Goal: Download file/media

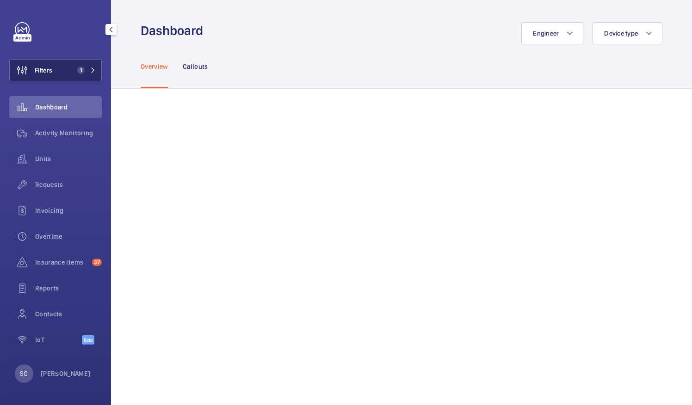
click at [80, 63] on button "Filters 1" at bounding box center [55, 70] width 92 height 22
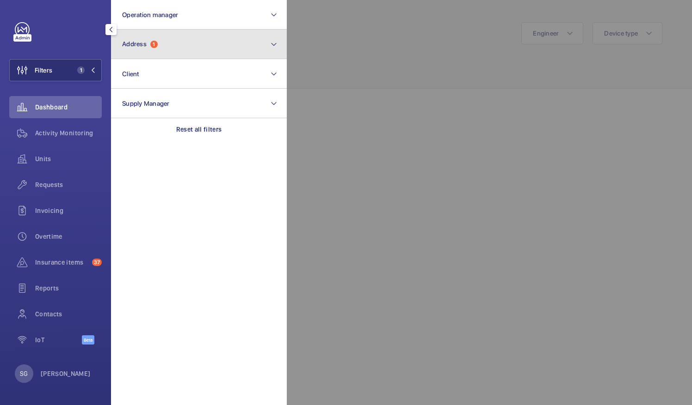
click at [178, 44] on button "Address 1" at bounding box center [199, 45] width 176 height 30
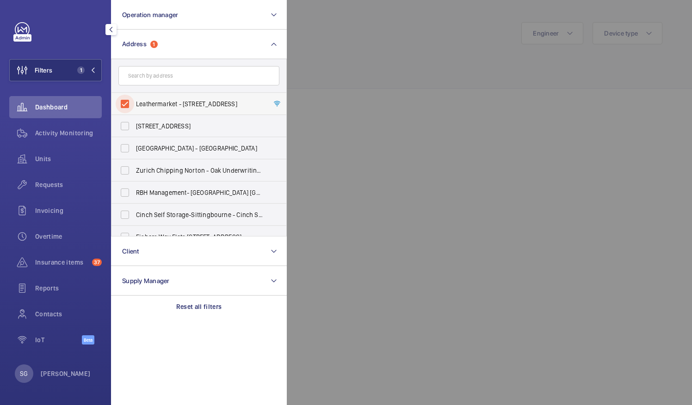
click at [122, 105] on input "Leathermarket - [STREET_ADDRESS]" at bounding box center [125, 104] width 18 height 18
checkbox input "false"
click at [362, 39] on div at bounding box center [633, 202] width 692 height 405
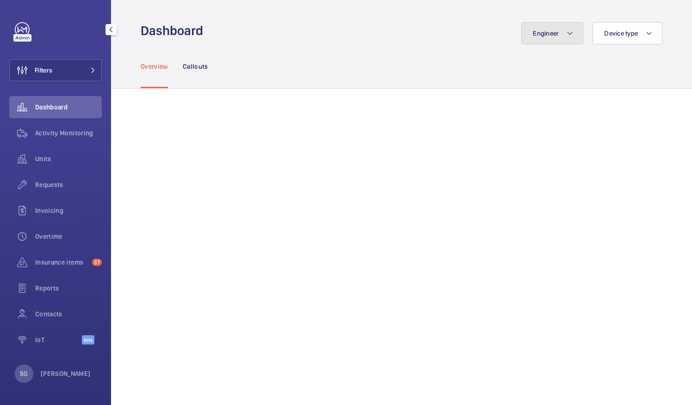
click at [543, 33] on span "Engineer" at bounding box center [546, 33] width 26 height 7
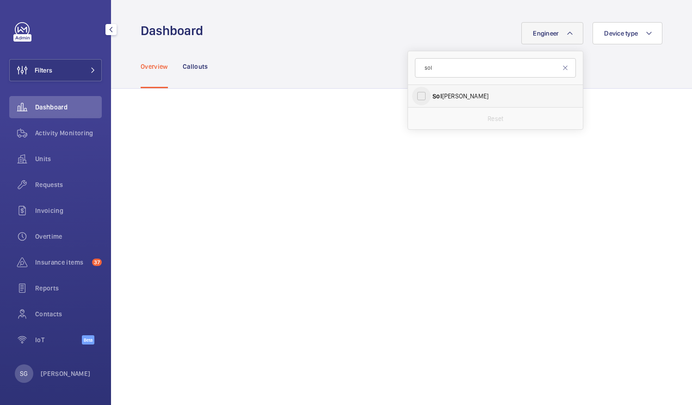
type input "sol"
click at [415, 96] on input "Sol [PERSON_NAME]" at bounding box center [421, 96] width 18 height 18
checkbox input "true"
click at [338, 25] on div "Engineer 1 sol Sol [PERSON_NAME] Device type" at bounding box center [436, 33] width 454 height 22
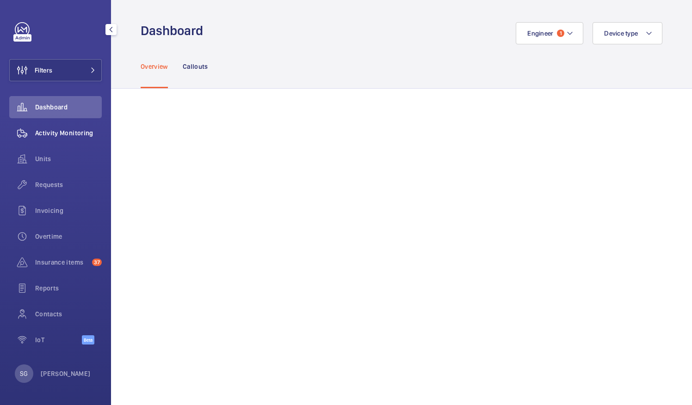
click at [70, 133] on span "Activity Monitoring" at bounding box center [68, 133] width 67 height 9
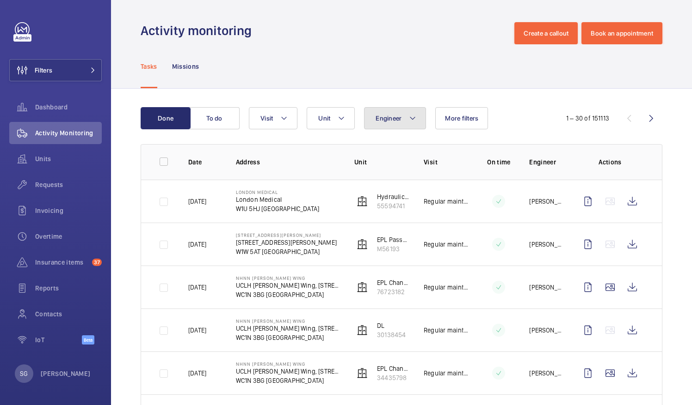
click at [389, 117] on span "Engineer" at bounding box center [388, 118] width 26 height 7
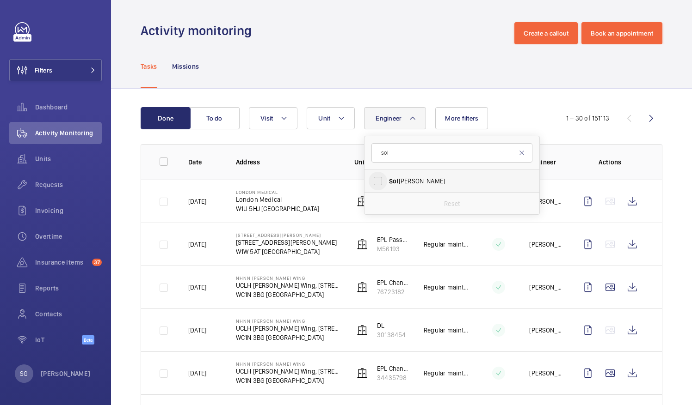
type input "sol"
click at [378, 178] on input "Sol [PERSON_NAME]" at bounding box center [378, 181] width 18 height 18
checkbox input "true"
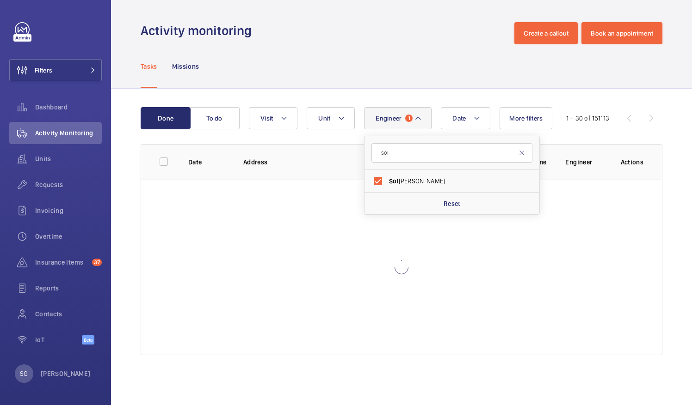
click at [424, 38] on div "Activity monitoring Create a callout Book an appointment" at bounding box center [402, 33] width 522 height 22
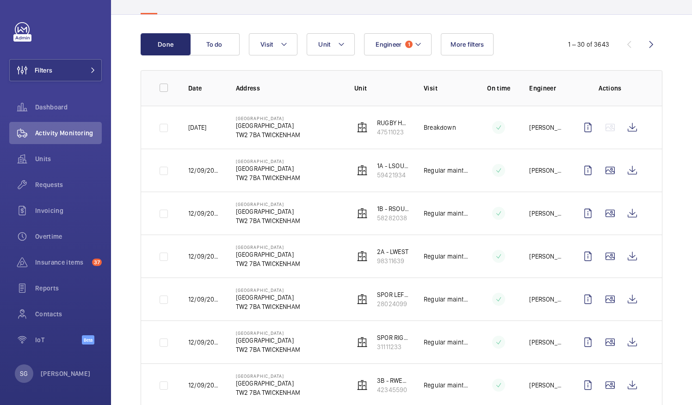
scroll to position [82, 0]
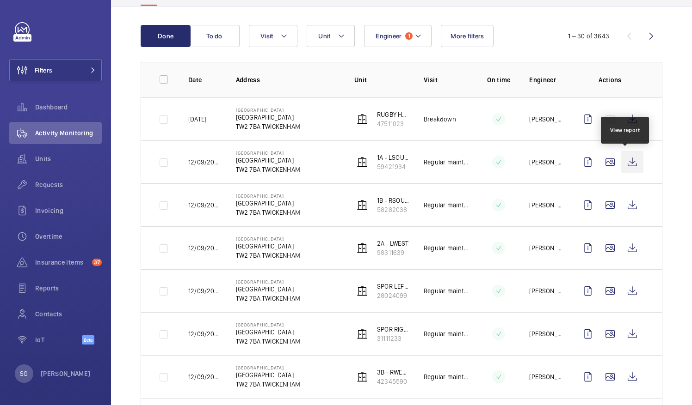
click at [630, 161] on wm-front-icon-button at bounding box center [632, 162] width 22 height 22
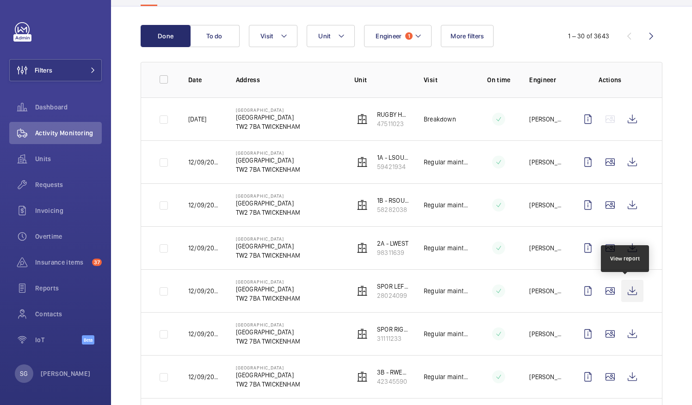
click at [623, 294] on wm-front-icon-button at bounding box center [632, 291] width 22 height 22
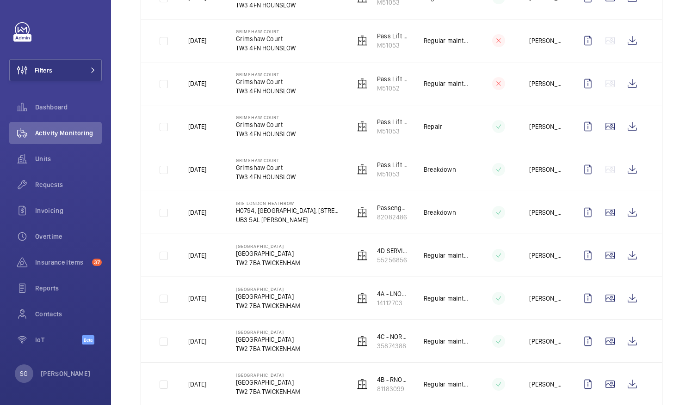
scroll to position [851, 0]
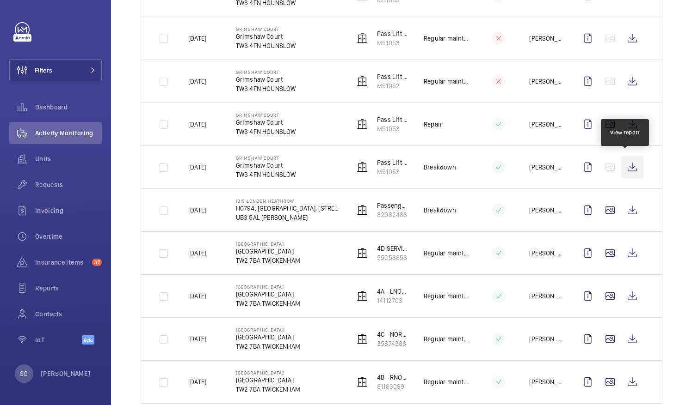
click at [625, 165] on wm-front-icon-button at bounding box center [632, 167] width 22 height 22
